Goal: Information Seeking & Learning: Learn about a topic

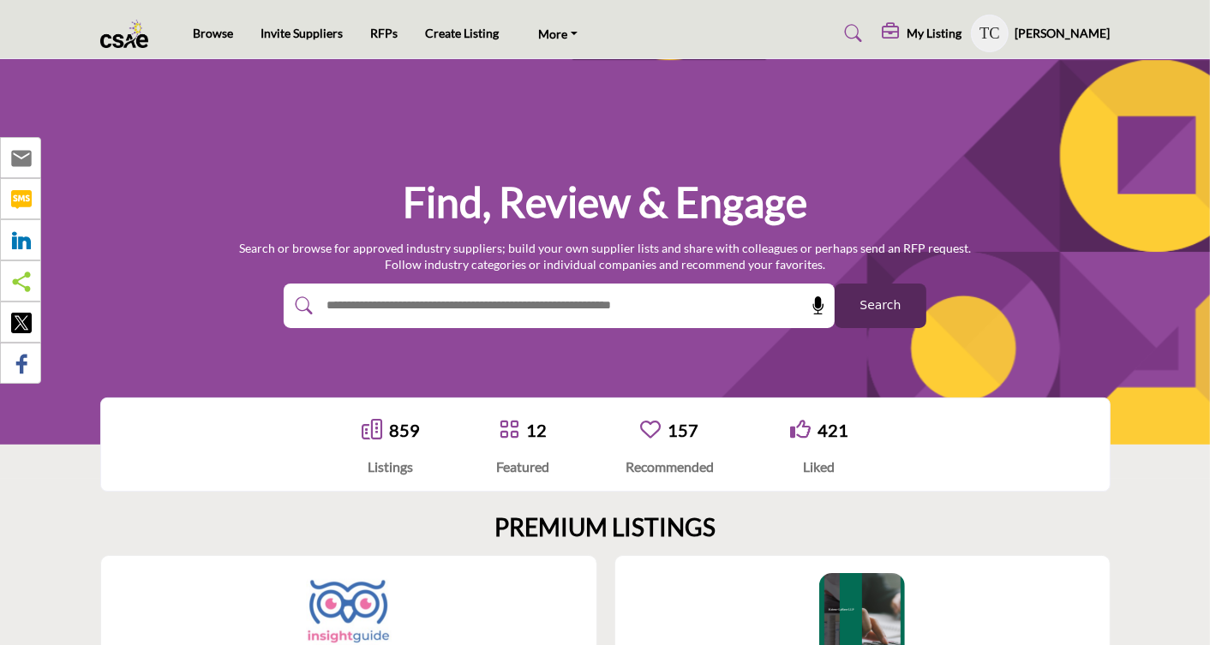
click at [993, 36] on profile-featured-9d57d186-dcdc-4fd1-8698-ebbedcf867ab "Show hide supplier dropdown" at bounding box center [990, 34] width 38 height 38
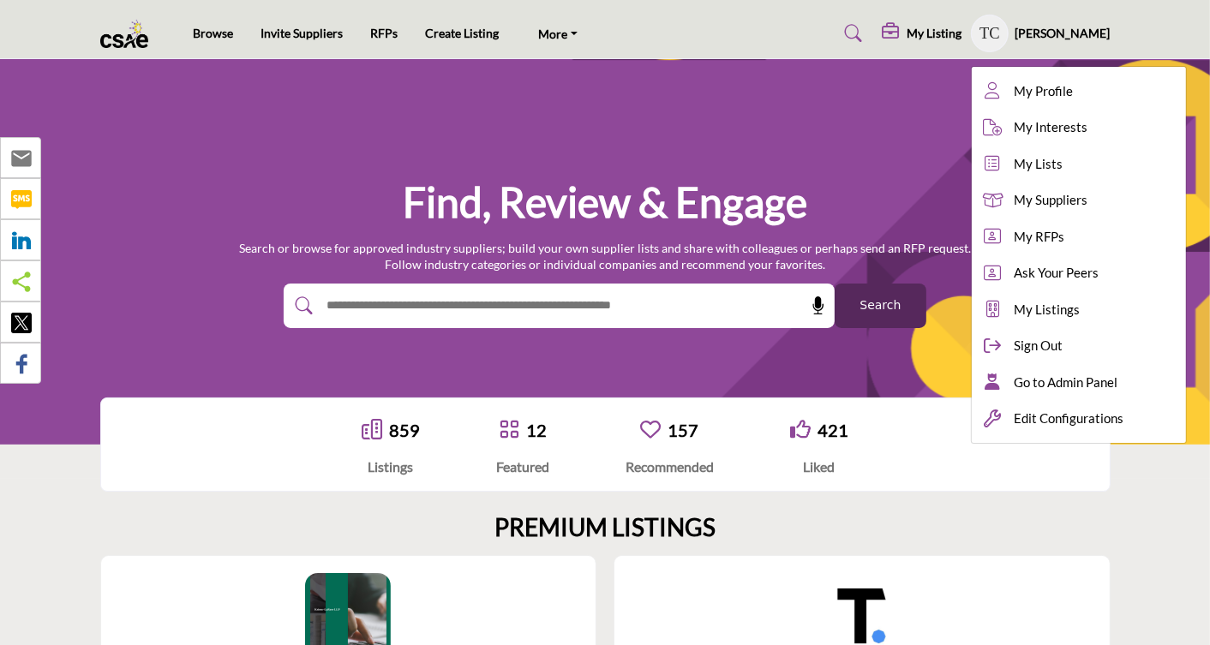
click at [914, 187] on div "Find, Review & Engage Search or browse for approved industry suppliers; build y…" at bounding box center [605, 252] width 1010 height 153
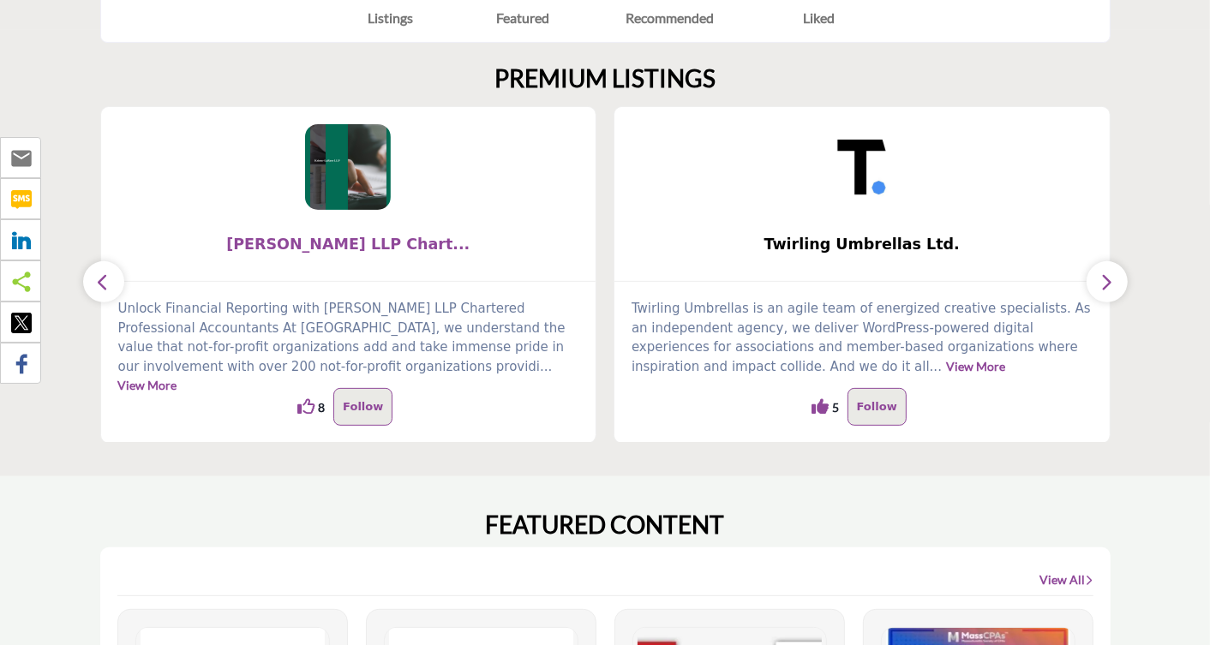
scroll to position [490, 0]
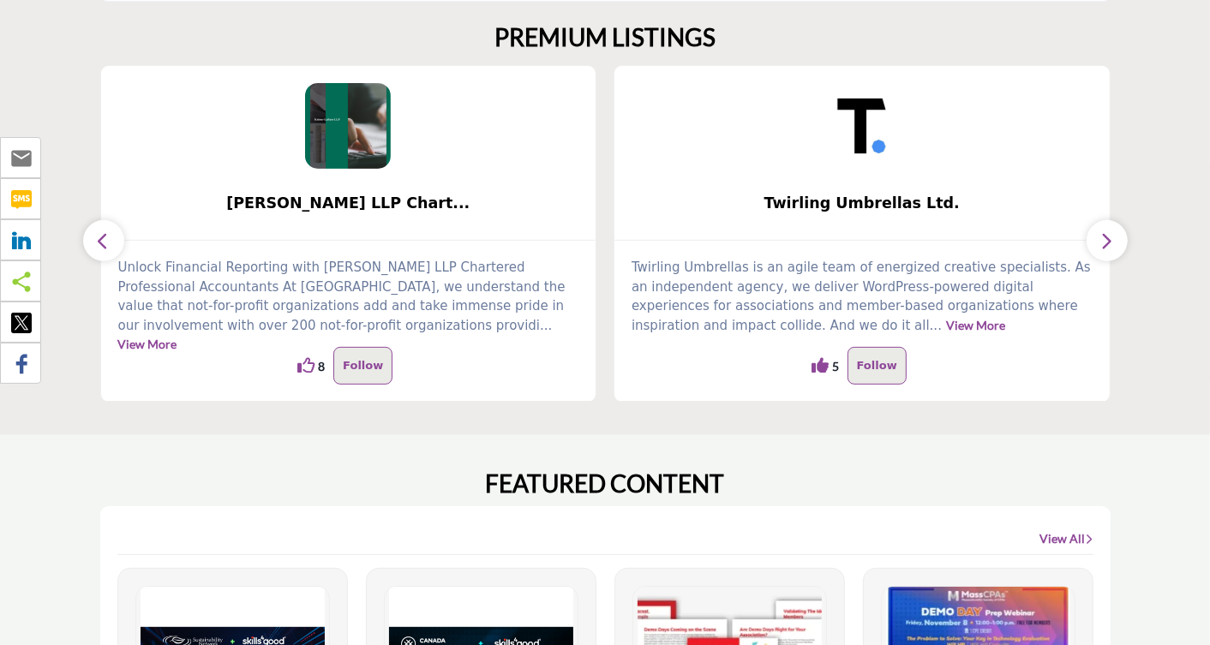
click at [105, 239] on icon "button" at bounding box center [104, 241] width 14 height 21
click at [104, 243] on icon "button" at bounding box center [104, 241] width 14 height 21
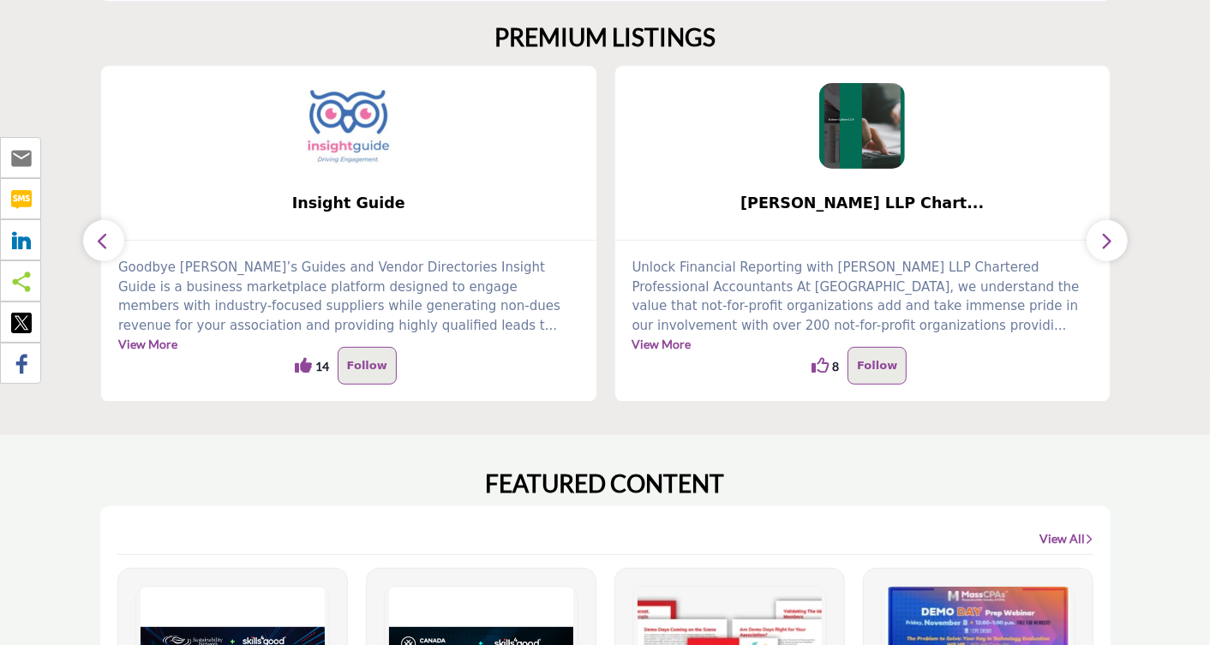
click at [334, 124] on img at bounding box center [349, 126] width 86 height 86
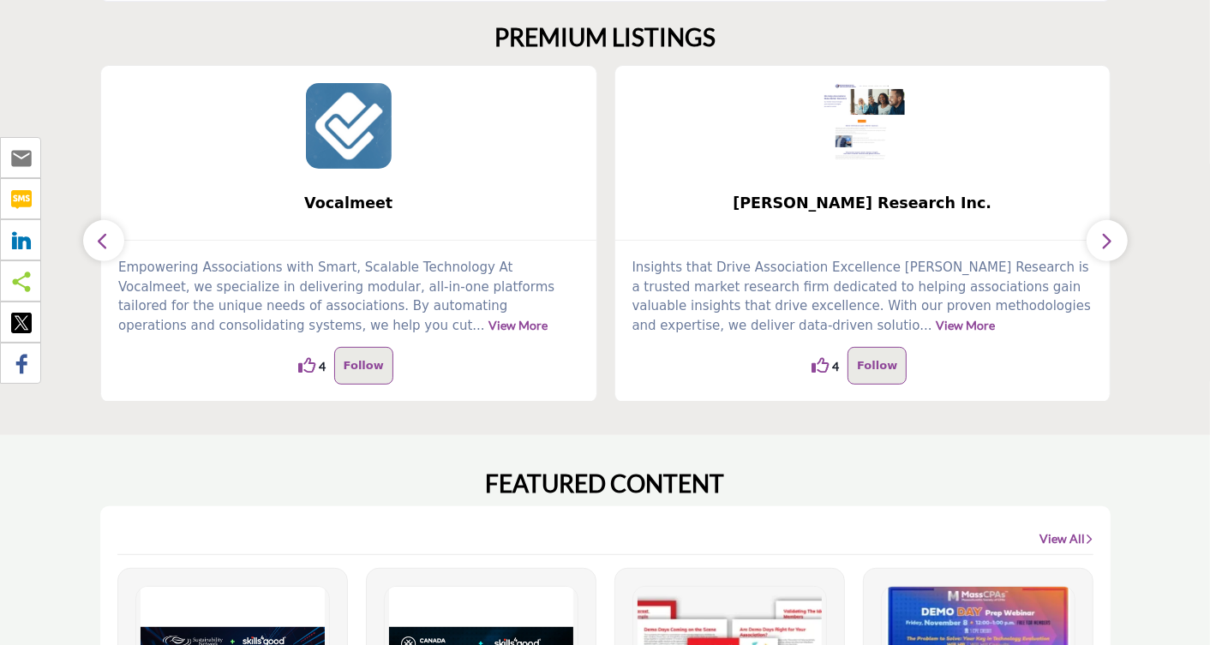
click at [107, 241] on icon "button" at bounding box center [104, 241] width 14 height 21
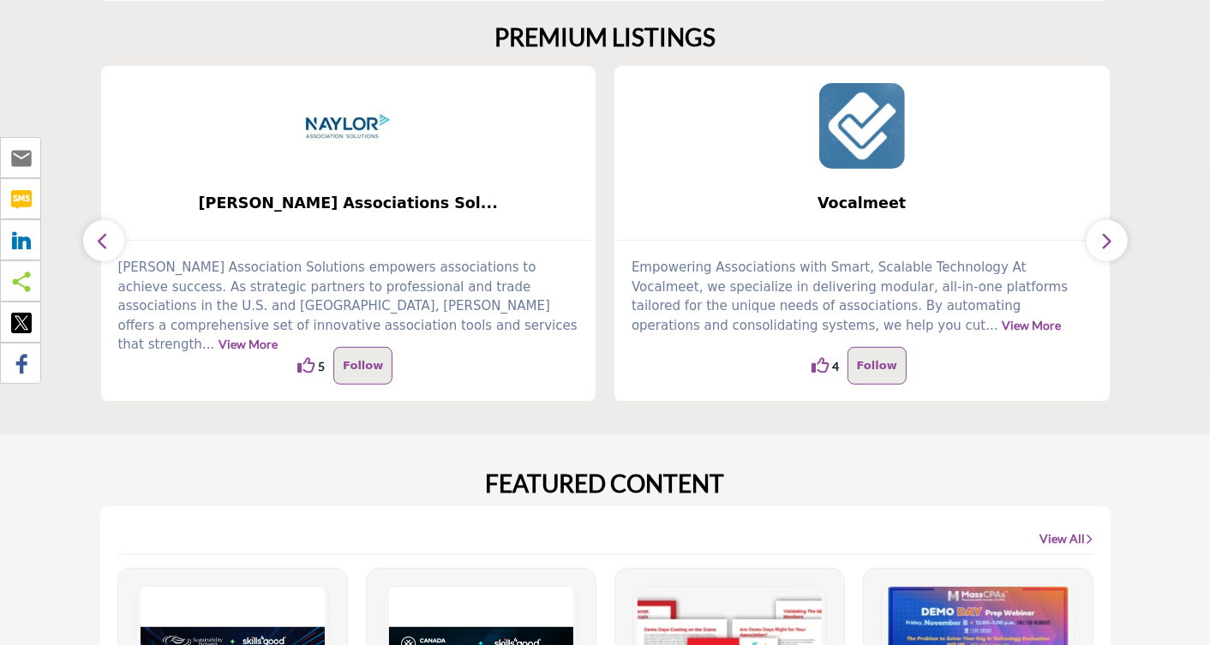
click at [109, 229] on button "button" at bounding box center [103, 240] width 41 height 41
click at [101, 249] on icon "button" at bounding box center [104, 241] width 14 height 21
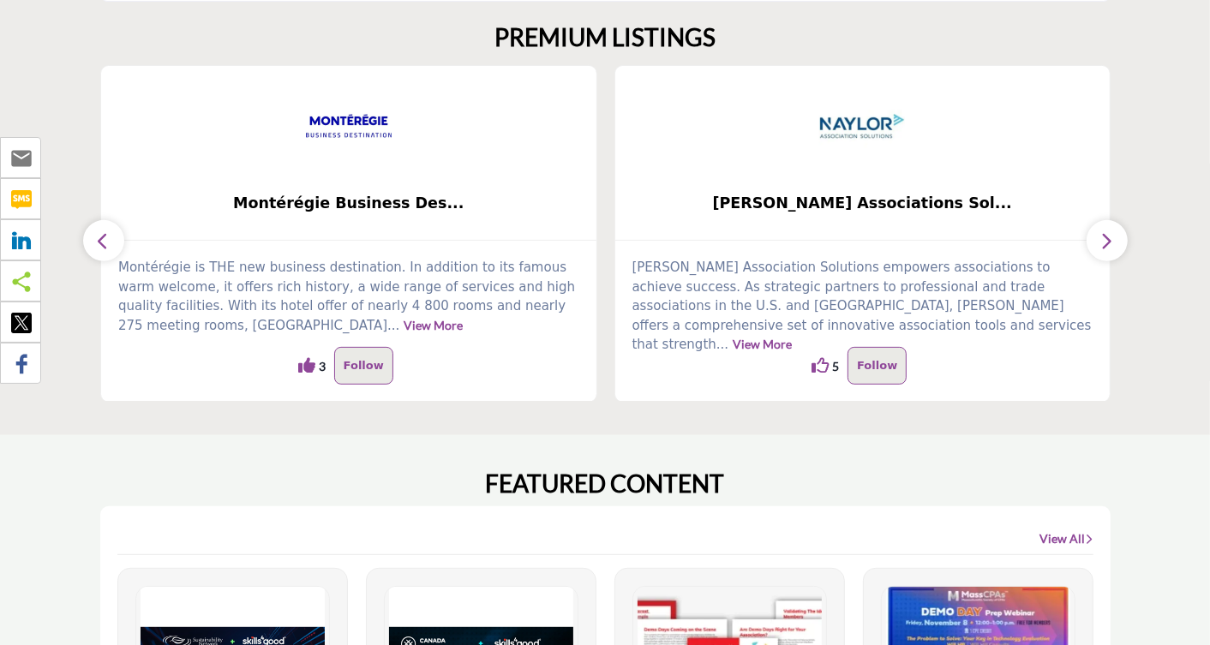
click at [101, 249] on icon "button" at bounding box center [104, 241] width 14 height 21
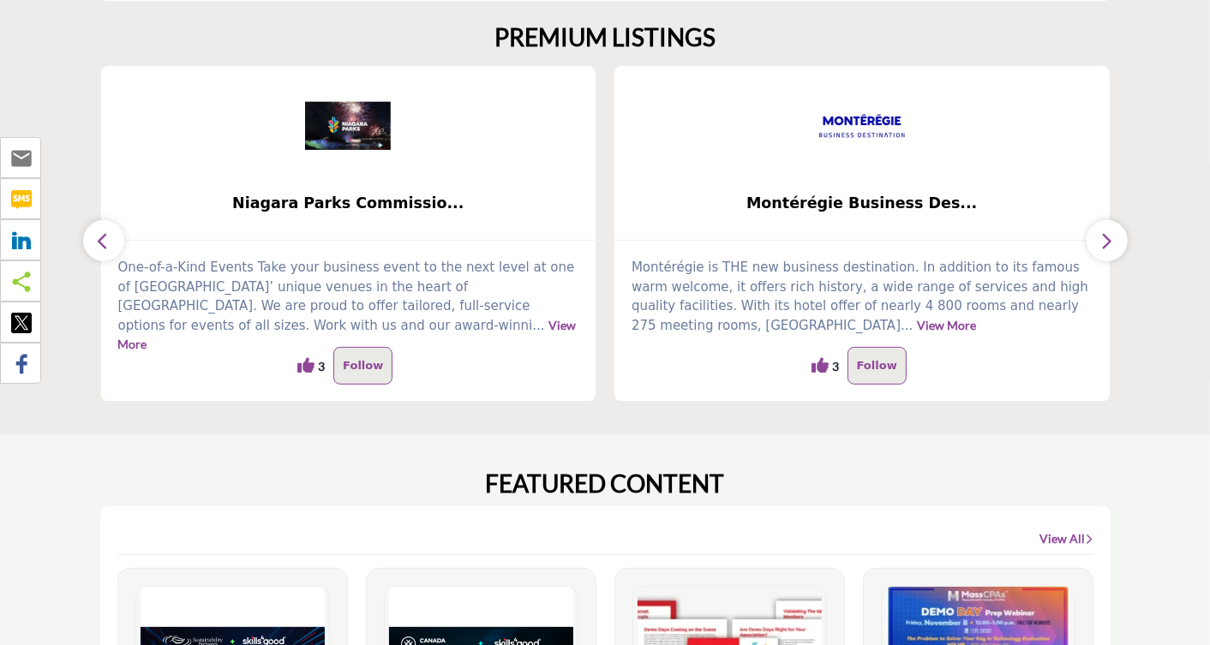
click at [101, 249] on icon "button" at bounding box center [104, 241] width 14 height 21
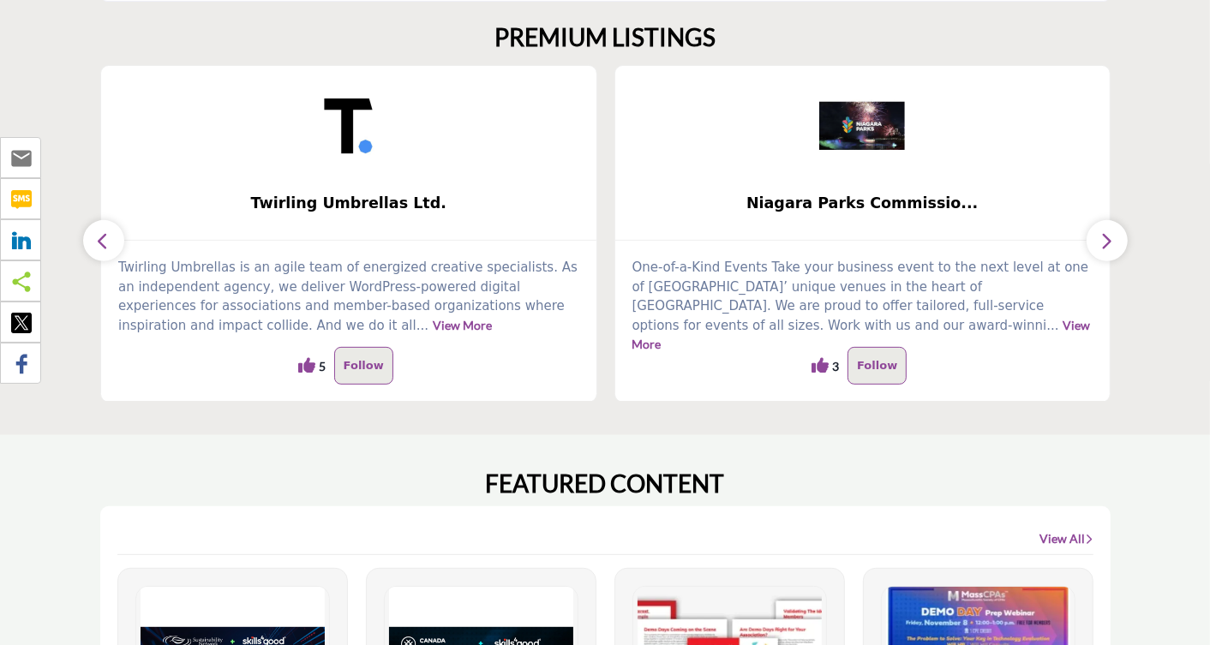
click at [101, 249] on icon "button" at bounding box center [104, 241] width 14 height 21
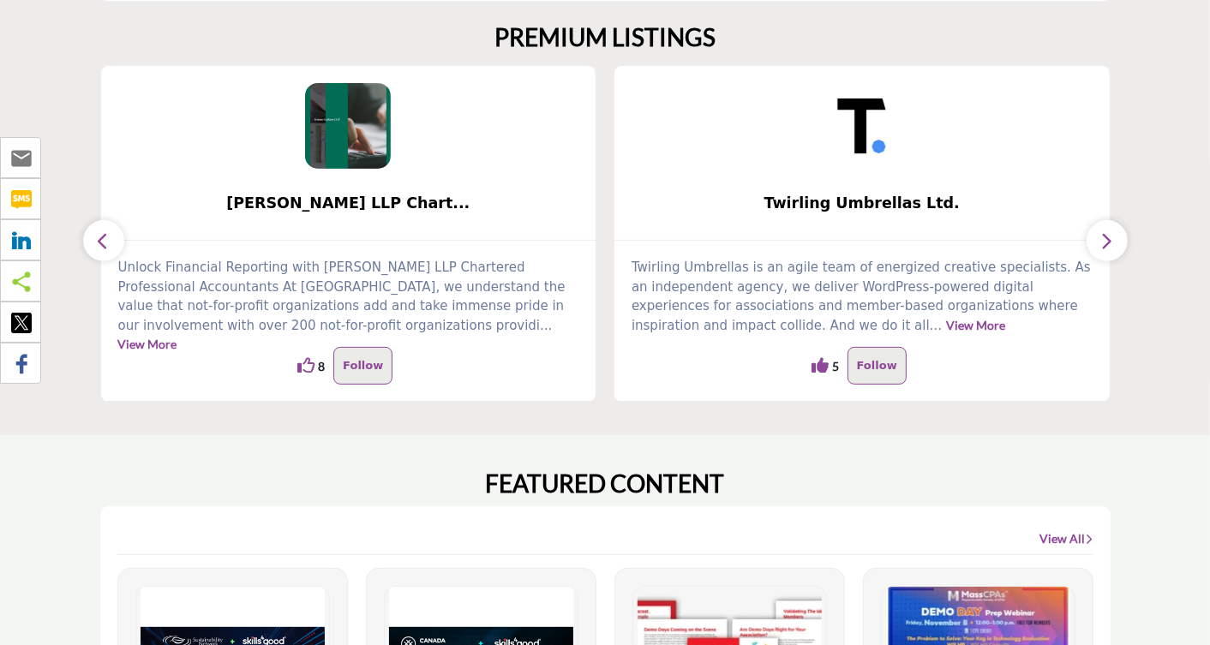
click at [101, 249] on icon "button" at bounding box center [104, 241] width 14 height 21
click at [106, 225] on button "button" at bounding box center [103, 240] width 41 height 41
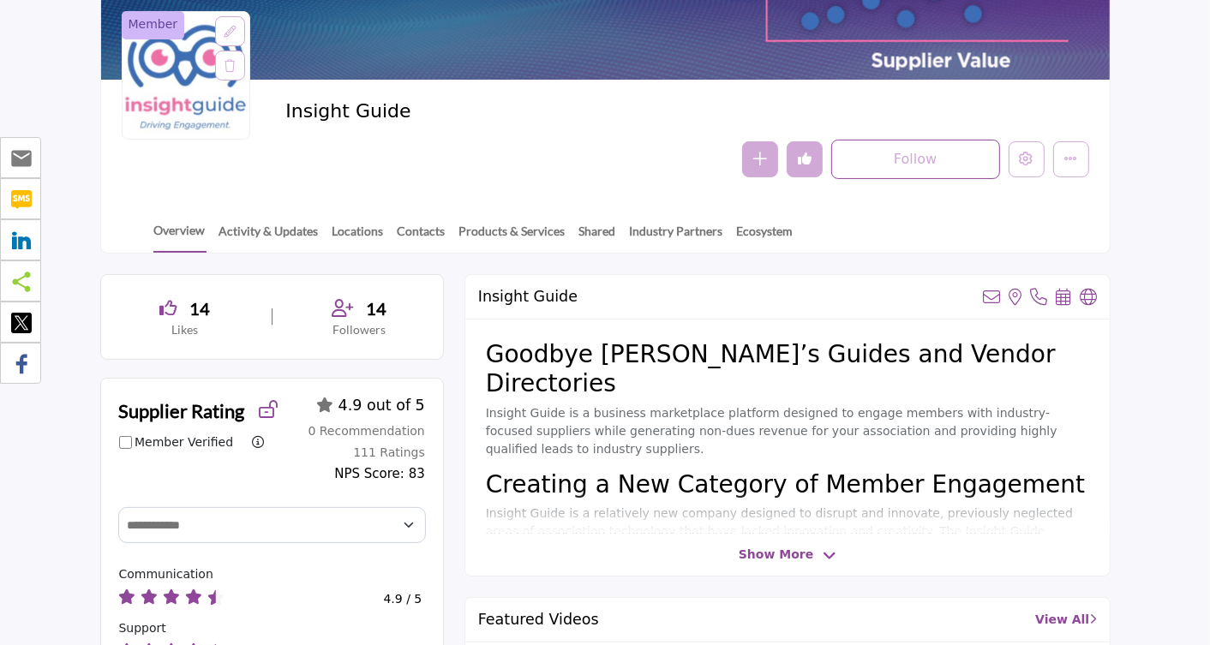
scroll to position [175, 0]
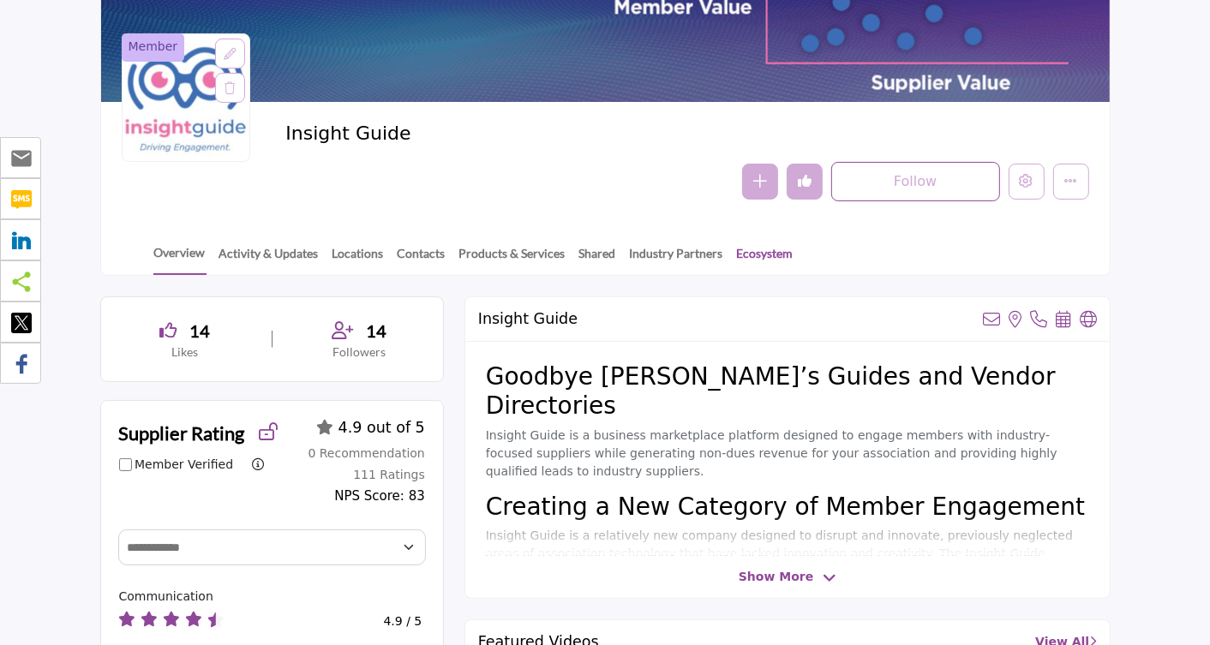
click at [764, 249] on link "Ecosystem" at bounding box center [765, 259] width 58 height 30
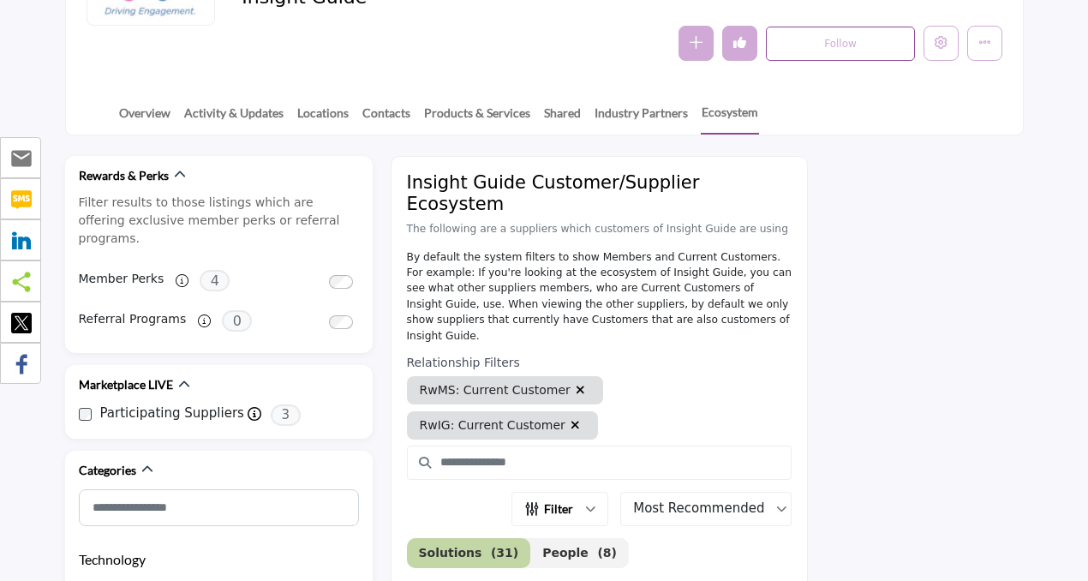
scroll to position [310, 0]
click at [147, 119] on link "Overview" at bounding box center [144, 120] width 53 height 30
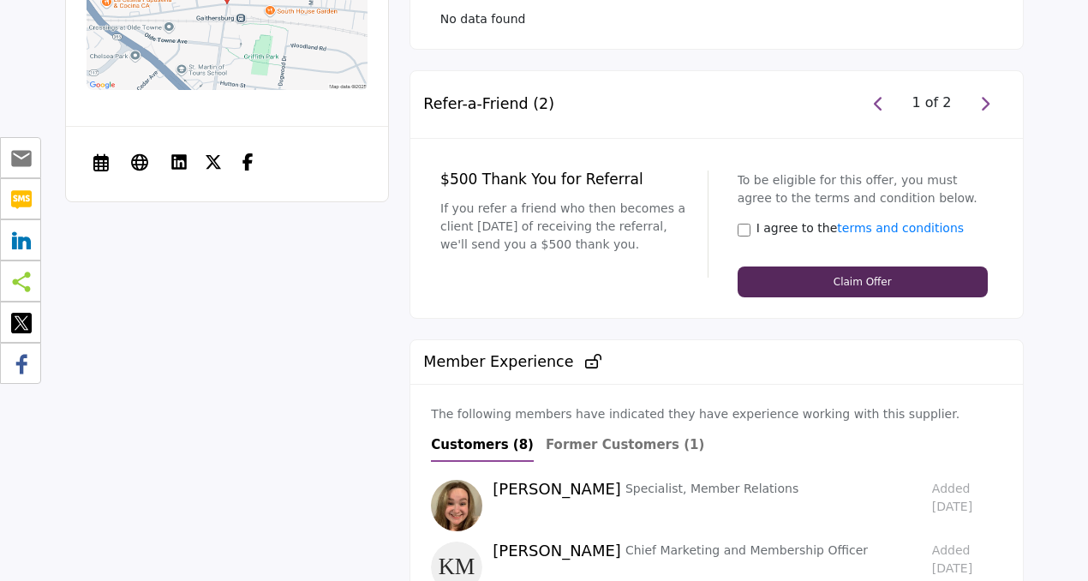
scroll to position [2037, 0]
